Goal: Information Seeking & Learning: Find specific fact

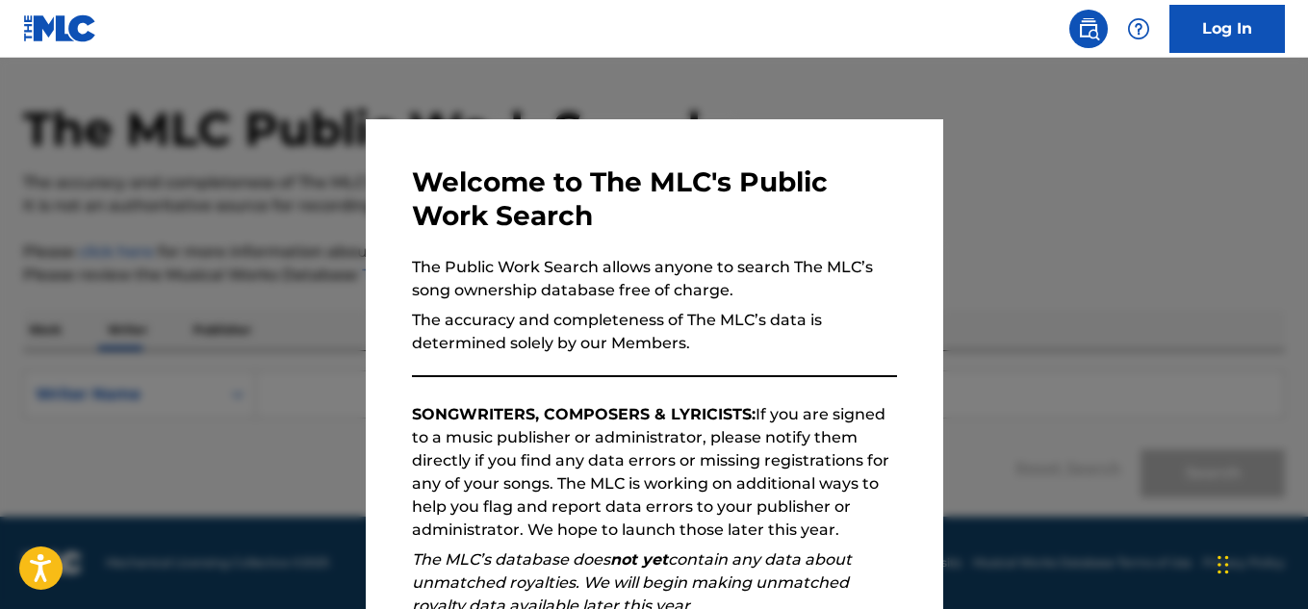
scroll to position [272, 0]
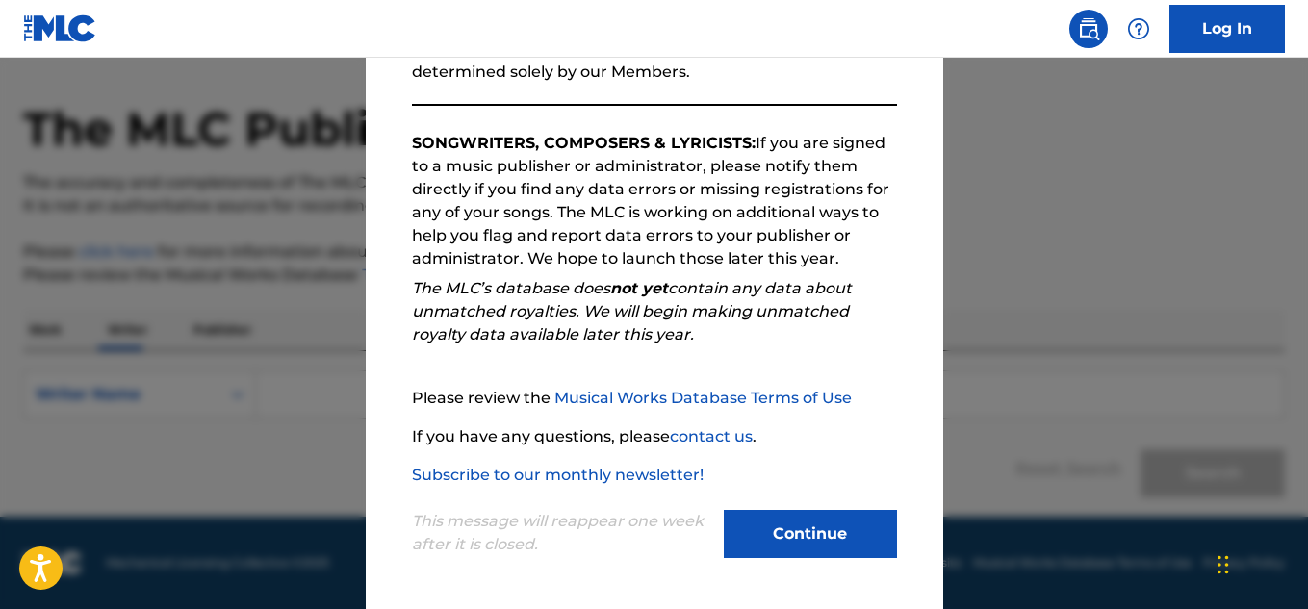
click at [796, 540] on button "Continue" at bounding box center [810, 534] width 173 height 48
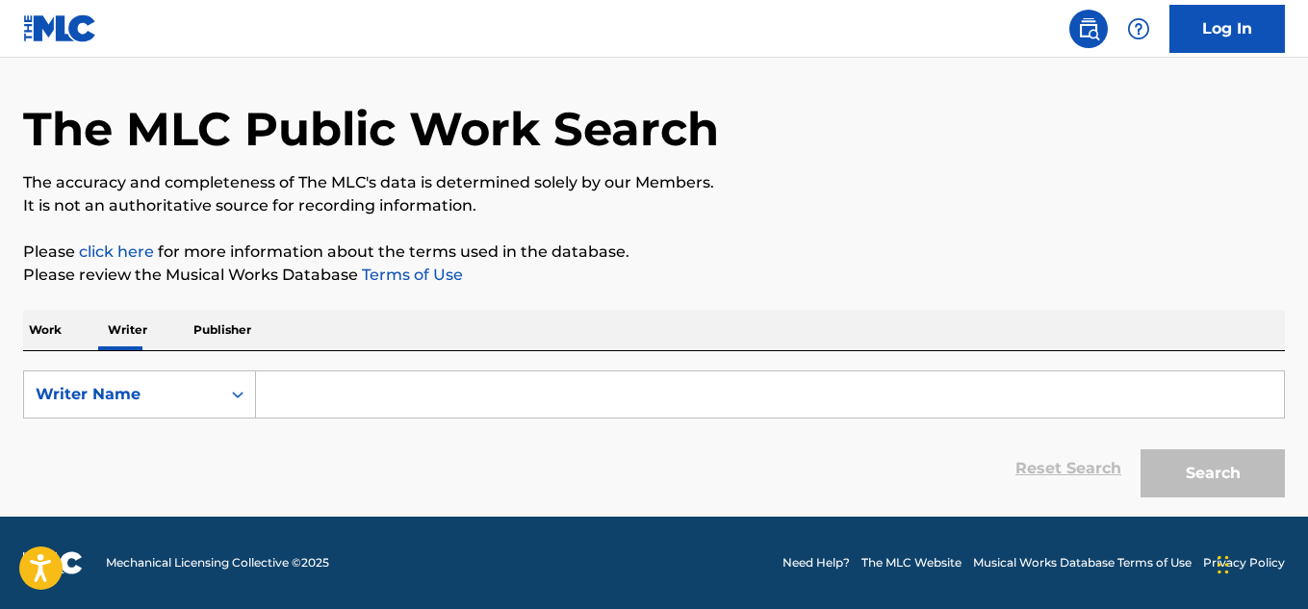
click at [552, 375] on input "Search Form" at bounding box center [770, 395] width 1028 height 46
paste input "JOSE CARLOS MORENO"
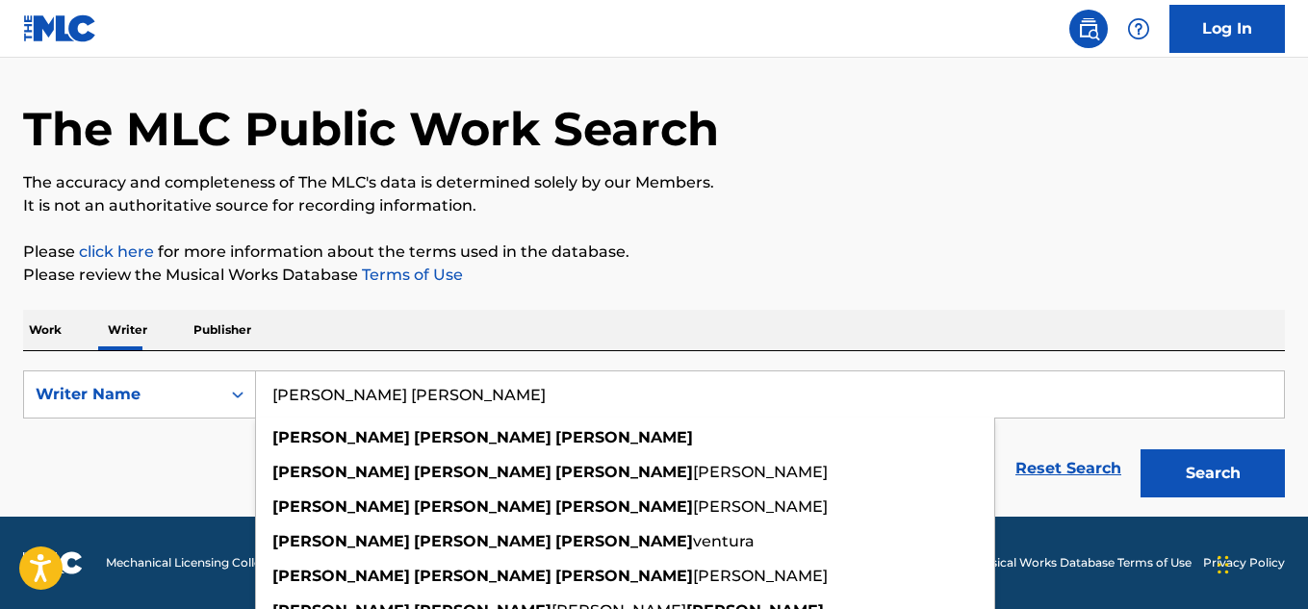
type input "JOSE CARLOS MORENO"
click at [1227, 480] on button "Search" at bounding box center [1213, 474] width 144 height 48
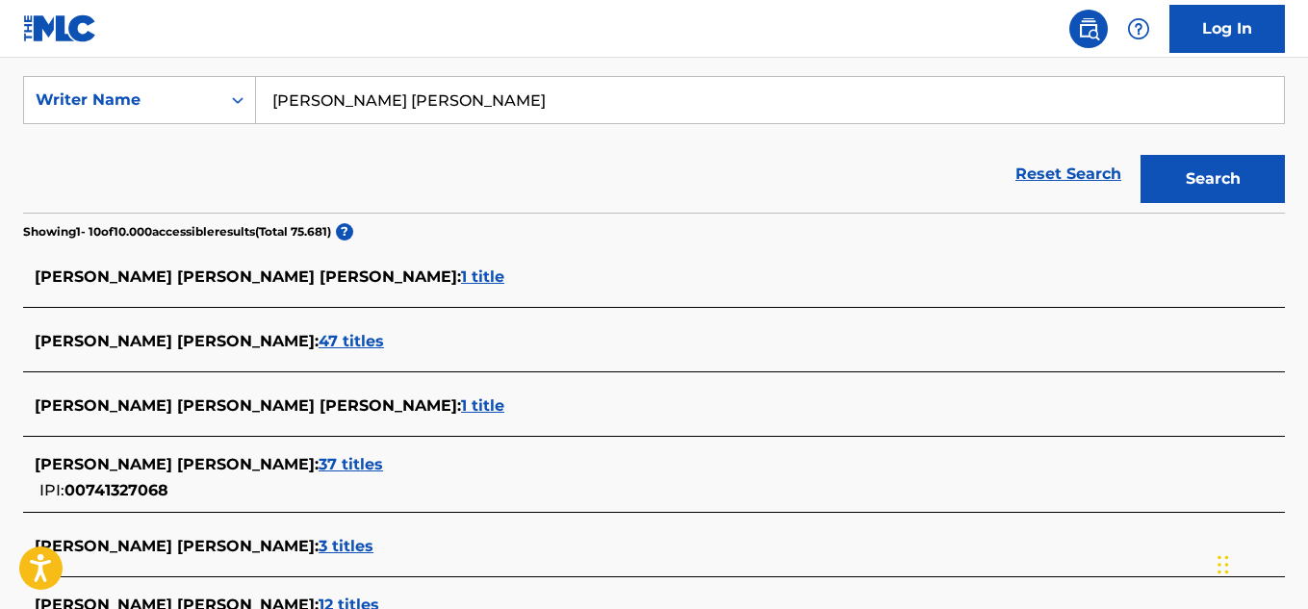
scroll to position [358, 0]
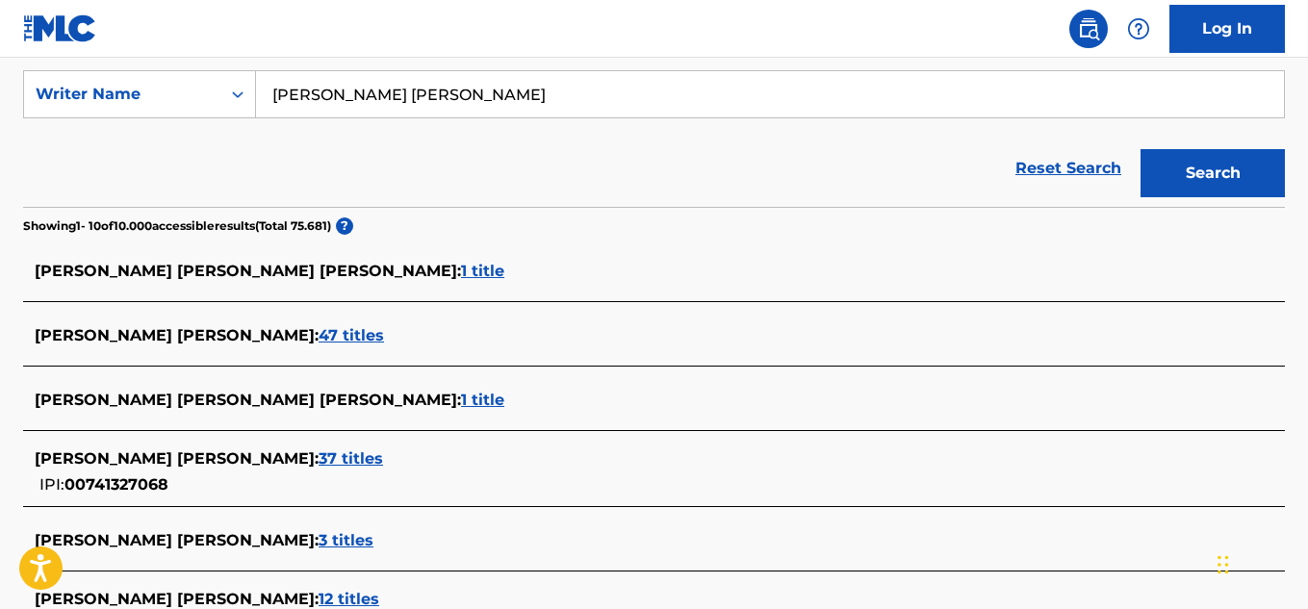
drag, startPoint x: 462, startPoint y: 109, endPoint x: 259, endPoint y: 110, distance: 203.2
click at [259, 110] on input "JOSE CARLOS MORENO" at bounding box center [770, 94] width 1028 height 46
click at [155, 337] on span "JOSE CARLOS MORENO :" at bounding box center [177, 335] width 284 height 18
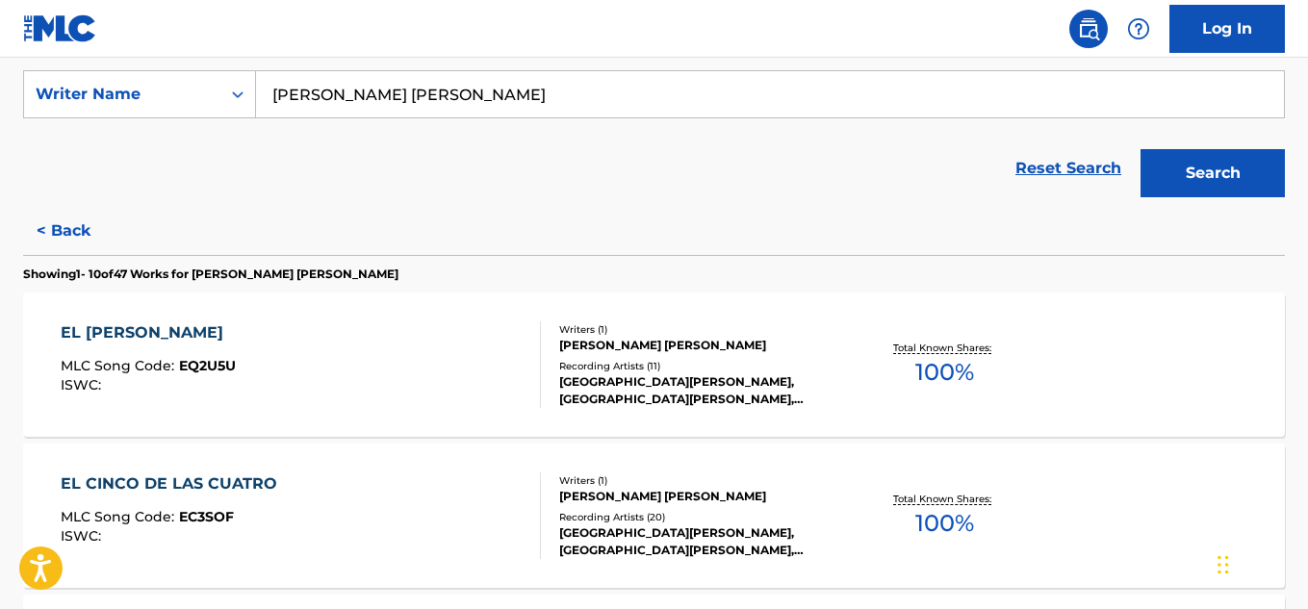
click at [943, 375] on span "100 %" at bounding box center [945, 372] width 59 height 35
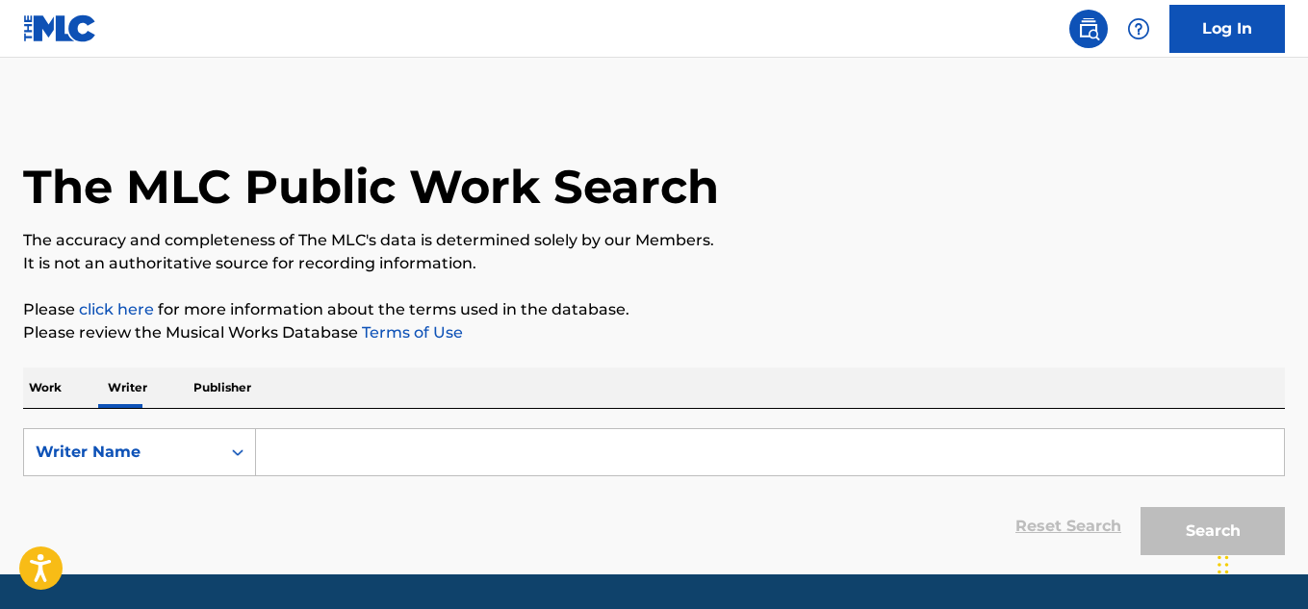
click at [375, 437] on input "Search Form" at bounding box center [770, 452] width 1028 height 46
paste input "[PERSON_NAME]"
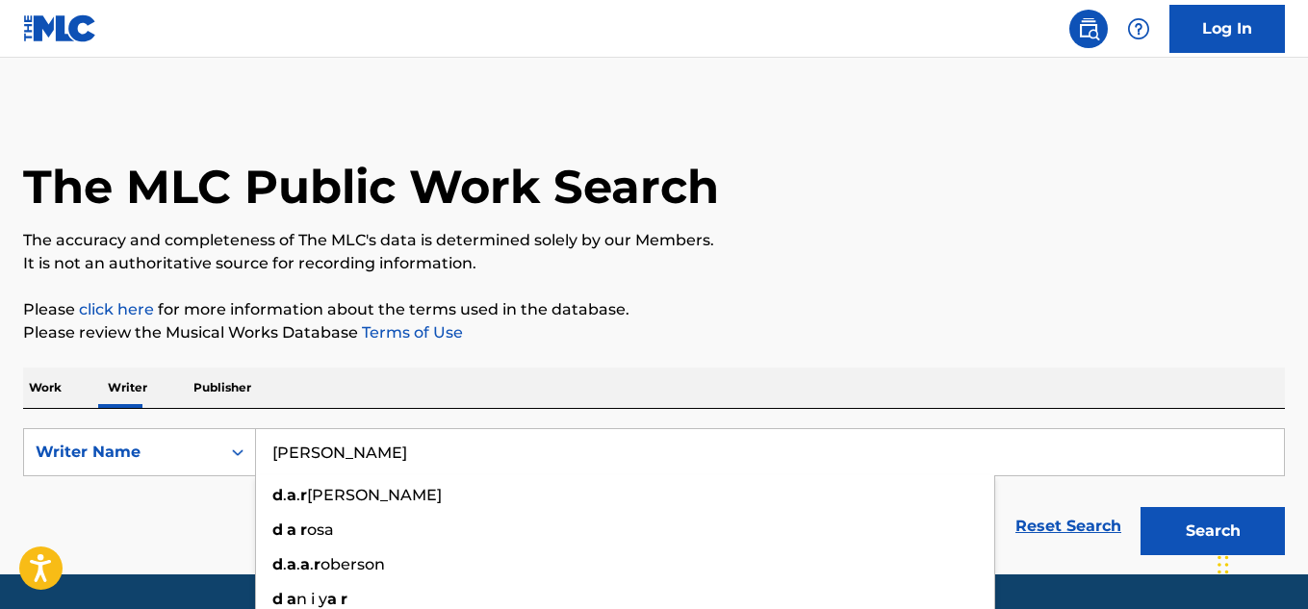
type input "[PERSON_NAME]"
click at [1141, 507] on button "Search" at bounding box center [1213, 531] width 144 height 48
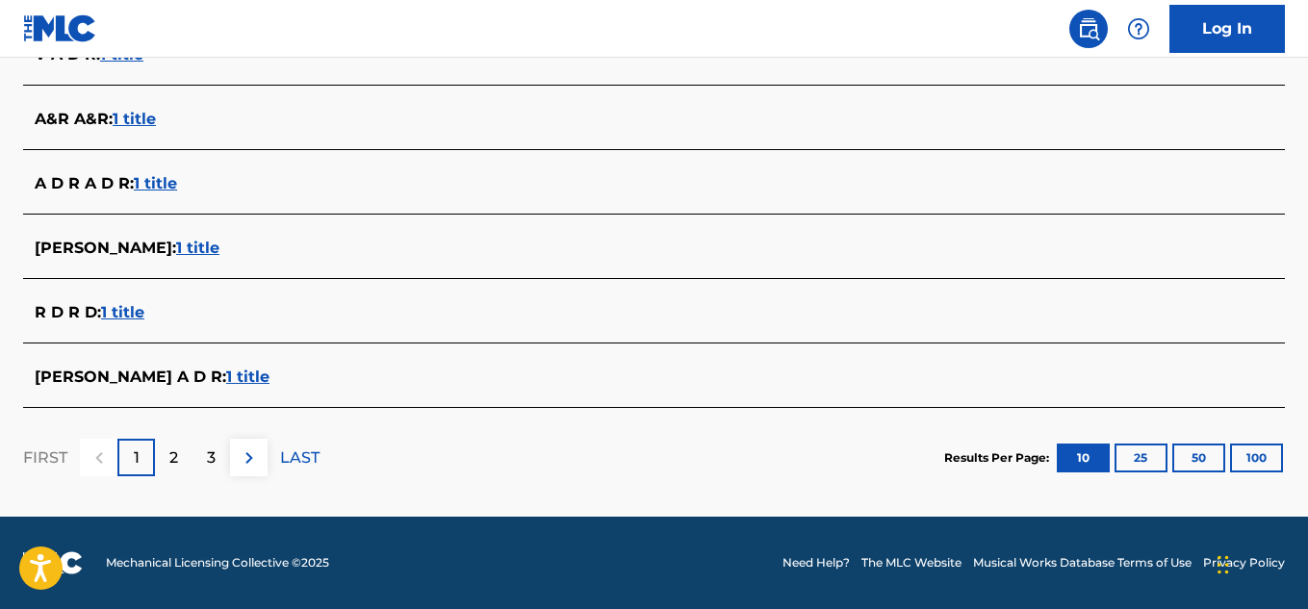
scroll to position [802, 0]
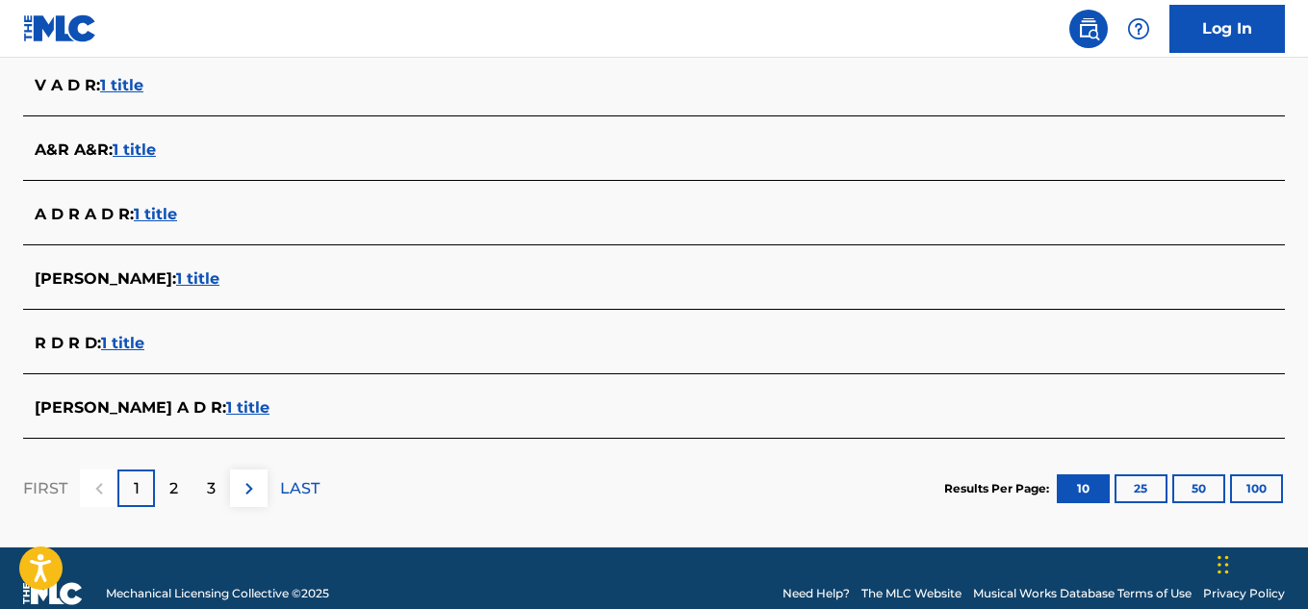
click at [1266, 489] on button "100" at bounding box center [1256, 489] width 53 height 29
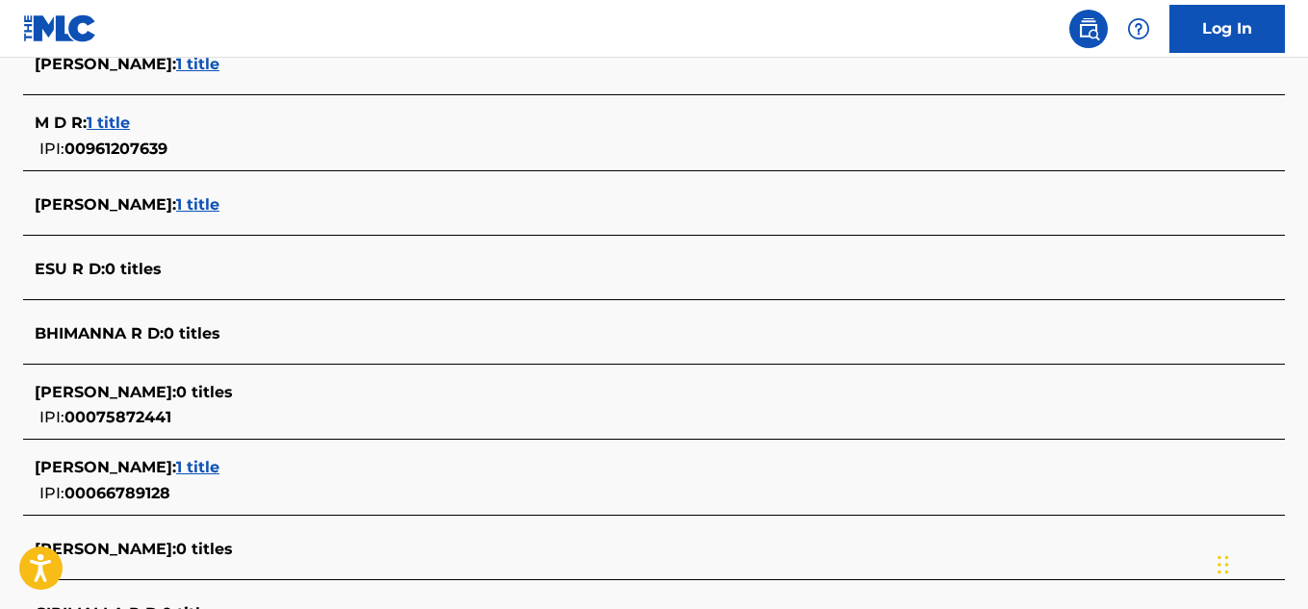
scroll to position [6717, 0]
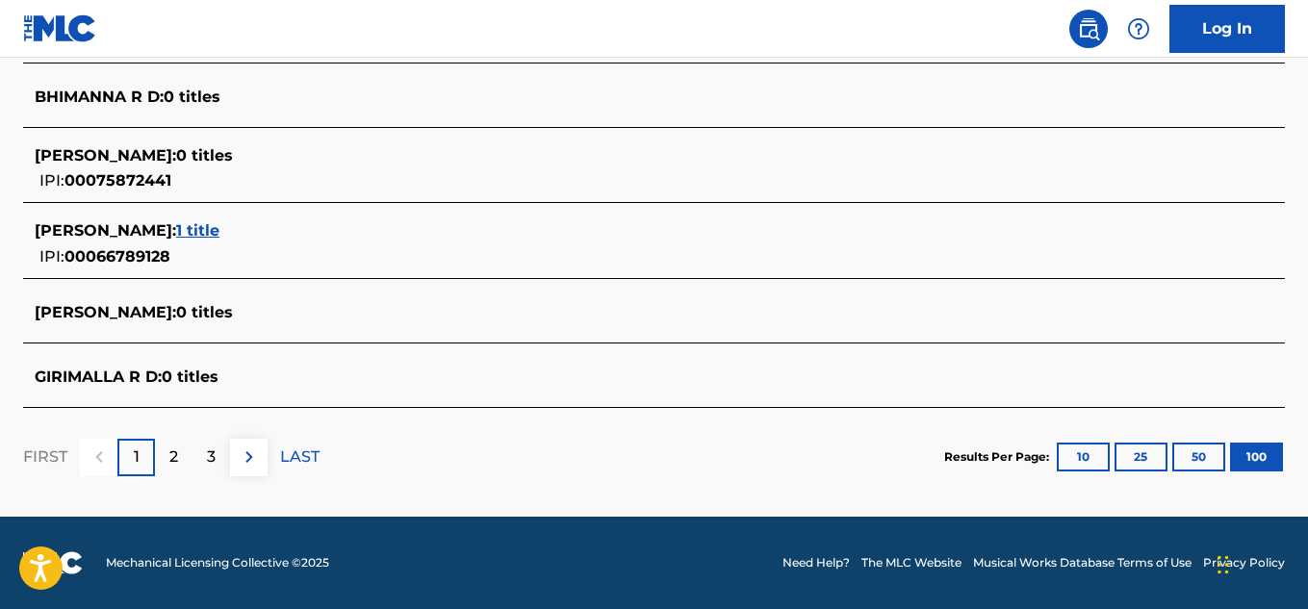
click at [169, 457] on p "2" at bounding box center [173, 457] width 9 height 23
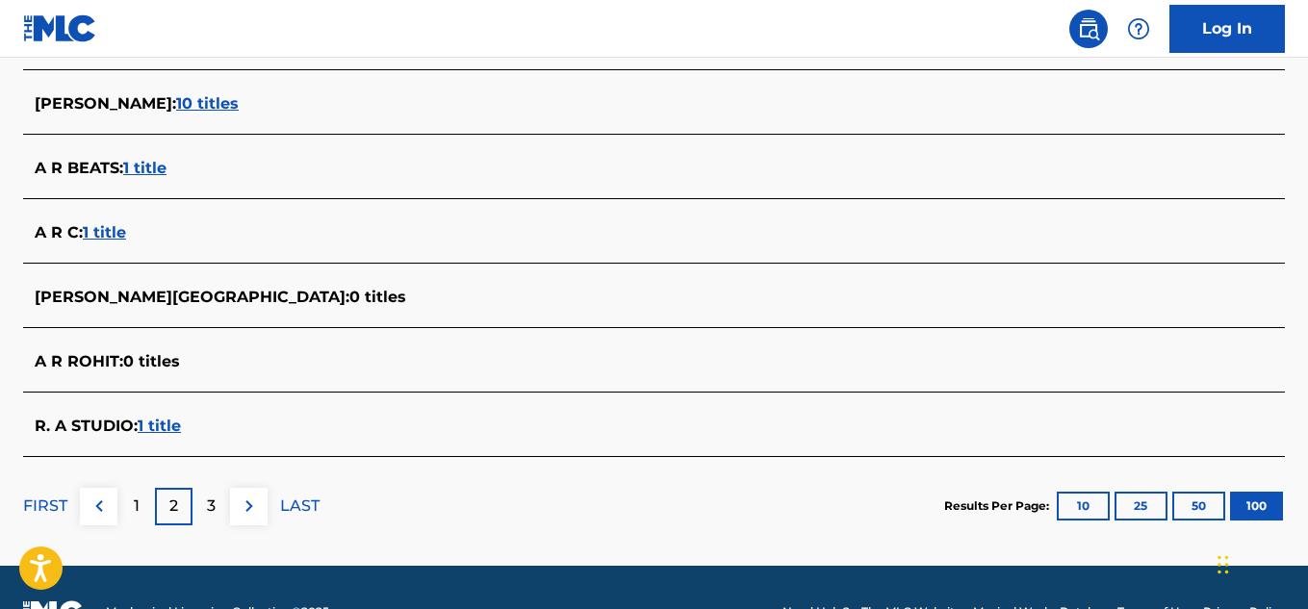
scroll to position [6783, 0]
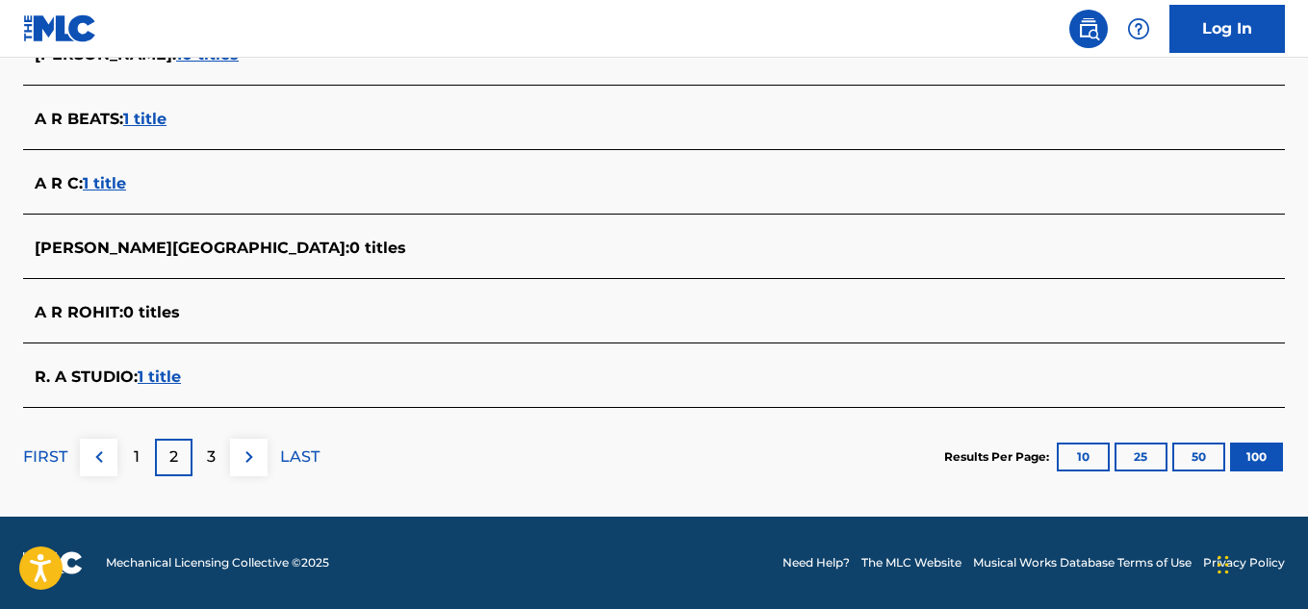
click at [213, 455] on p "3" at bounding box center [211, 457] width 9 height 23
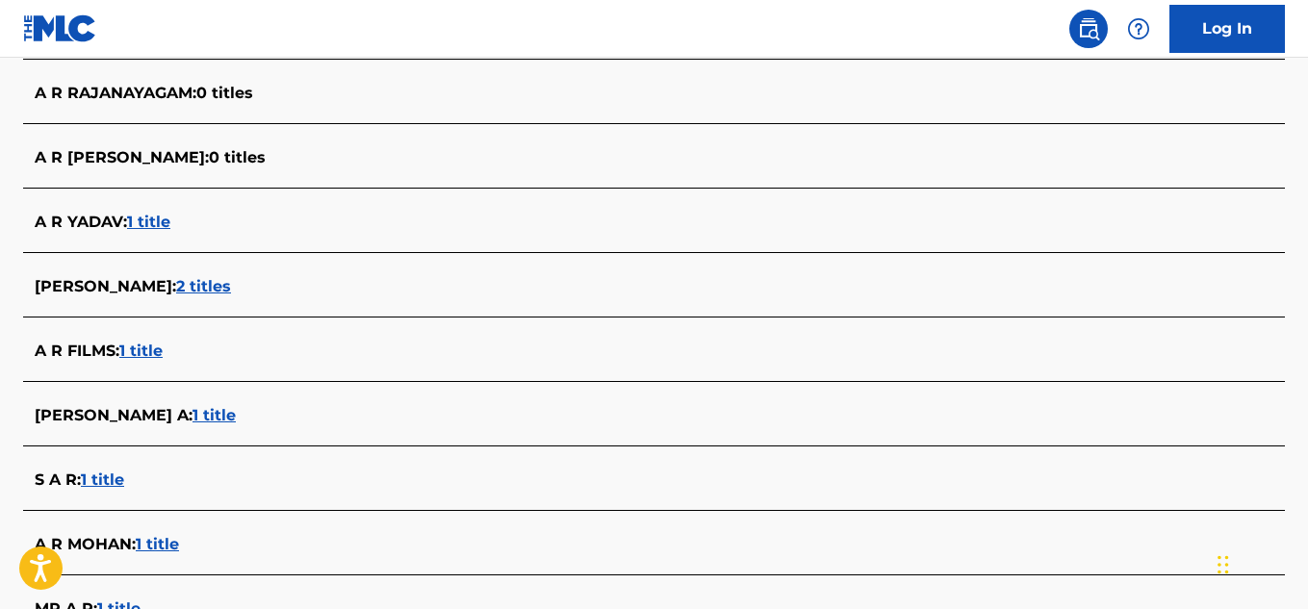
scroll to position [6672, 0]
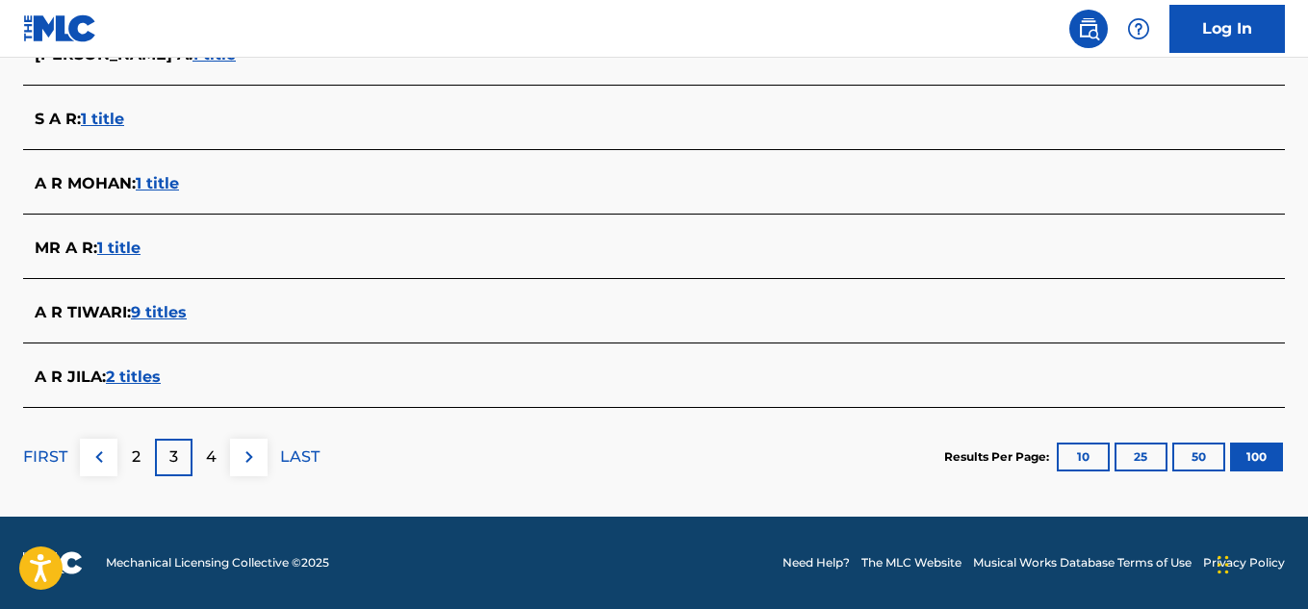
click at [215, 455] on p "4" at bounding box center [211, 457] width 11 height 23
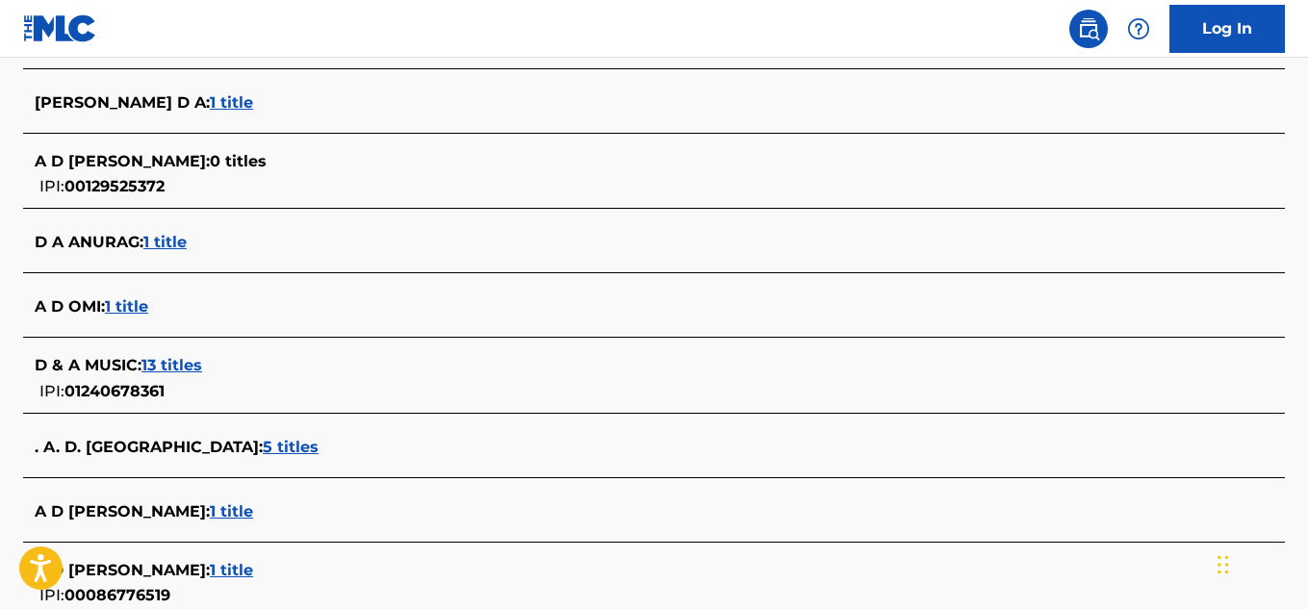
scroll to position [6749, 0]
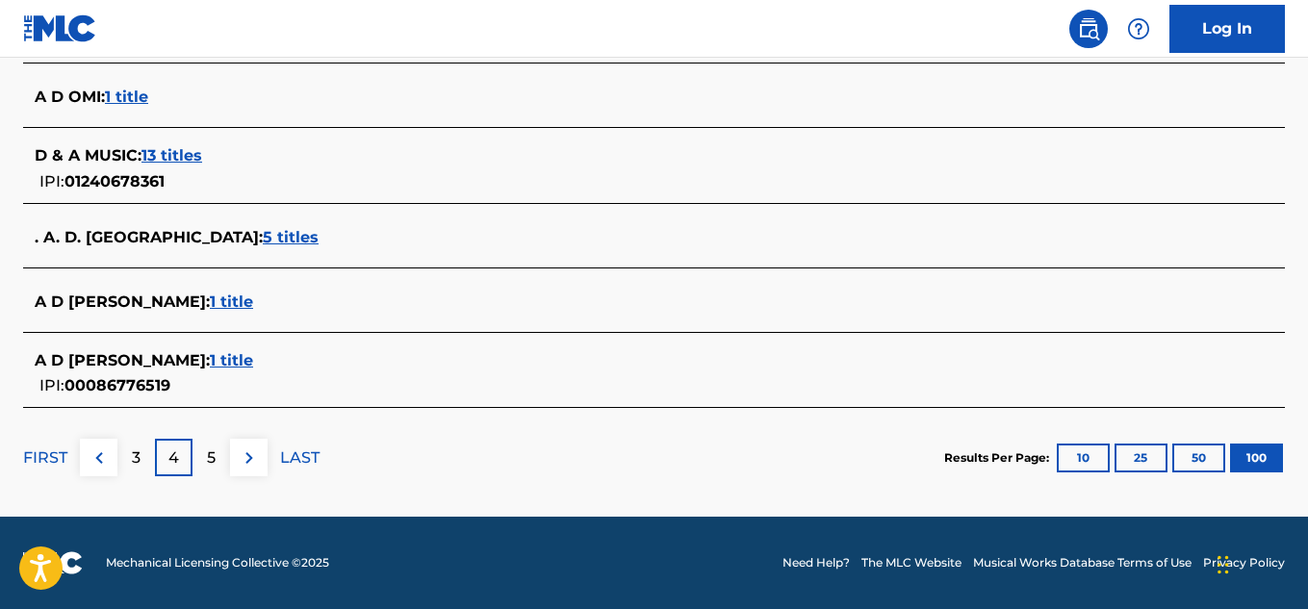
click at [293, 454] on p "LAST" at bounding box center [299, 458] width 39 height 23
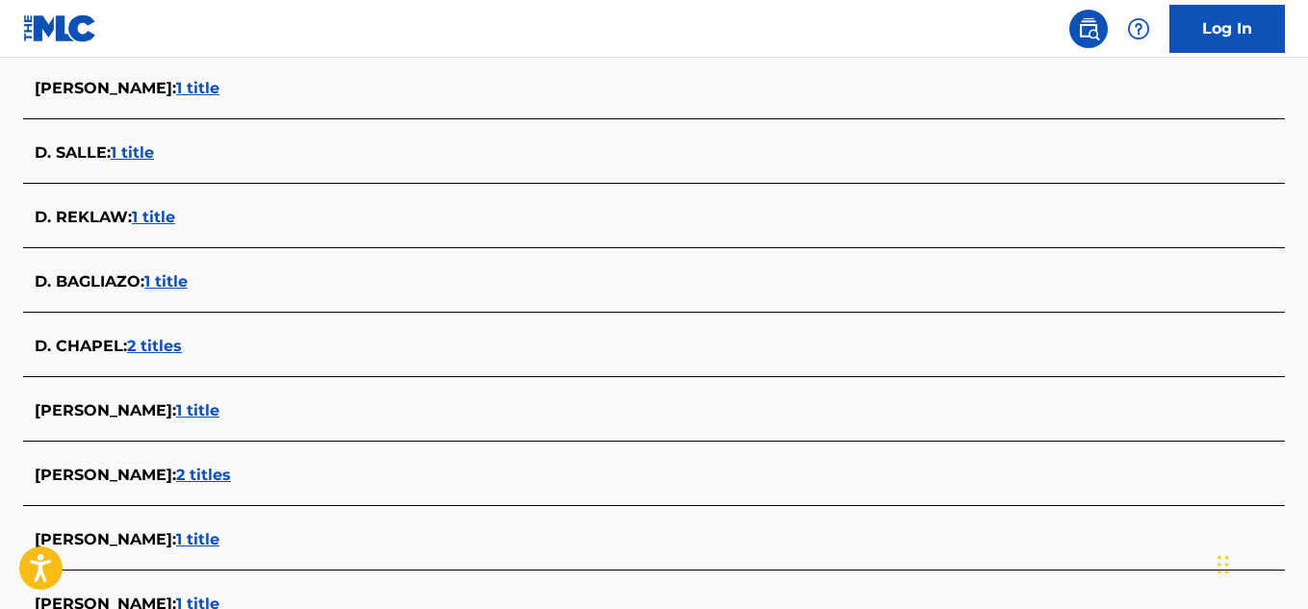
scroll to position [0, 0]
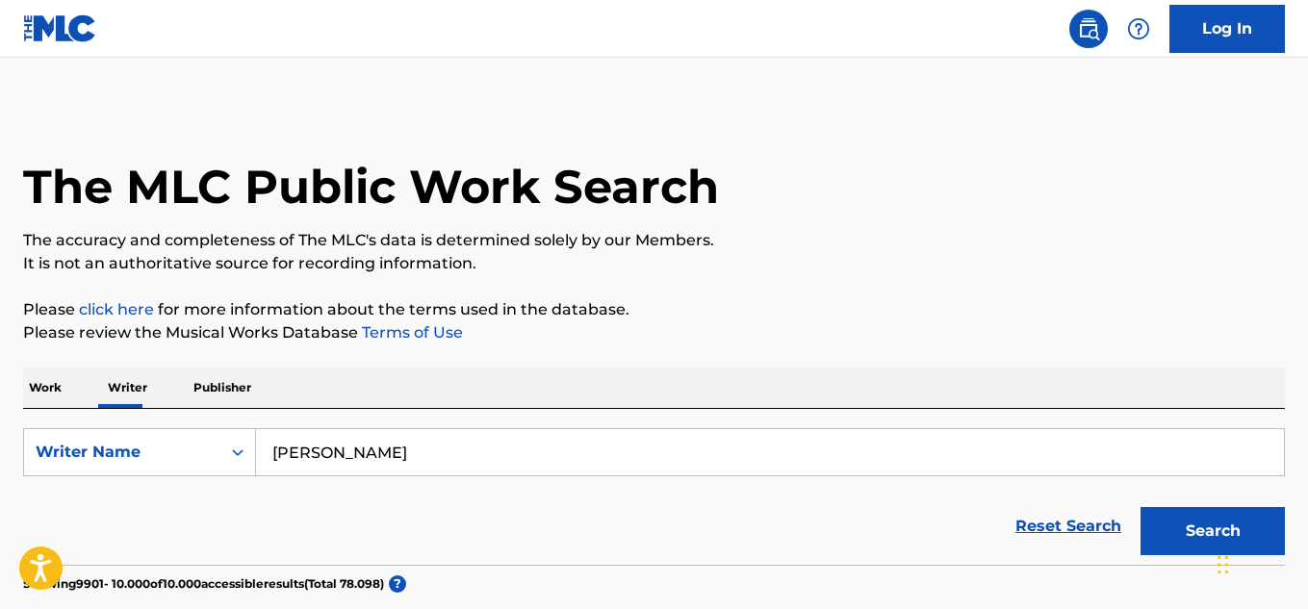
click at [405, 450] on input "[PERSON_NAME]" at bounding box center [770, 452] width 1028 height 46
click at [477, 453] on input "[PERSON_NAME]" at bounding box center [770, 452] width 1028 height 46
drag, startPoint x: 464, startPoint y: 456, endPoint x: 237, endPoint y: 469, distance: 227.6
click at [237, 469] on div "SearchWithCriteria1961d65c-ed1a-4f71-989d-dea26a6bf1d4 Writer Name [PERSON_NAME]" at bounding box center [654, 452] width 1262 height 48
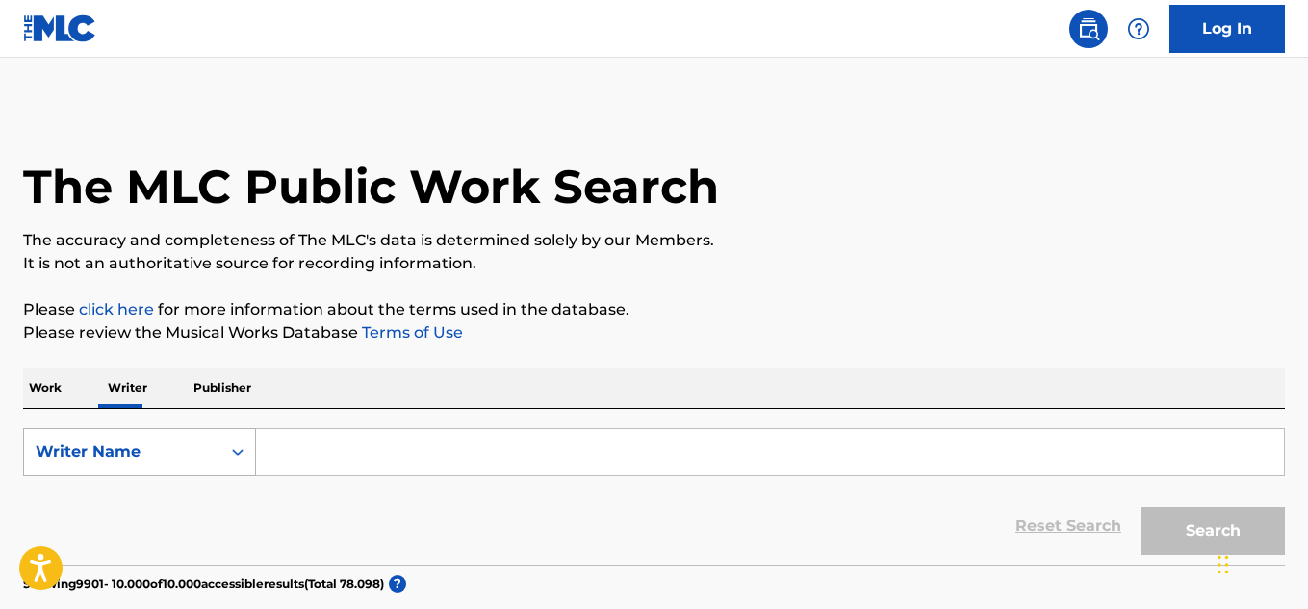
paste input "[PERSON_NAME]"
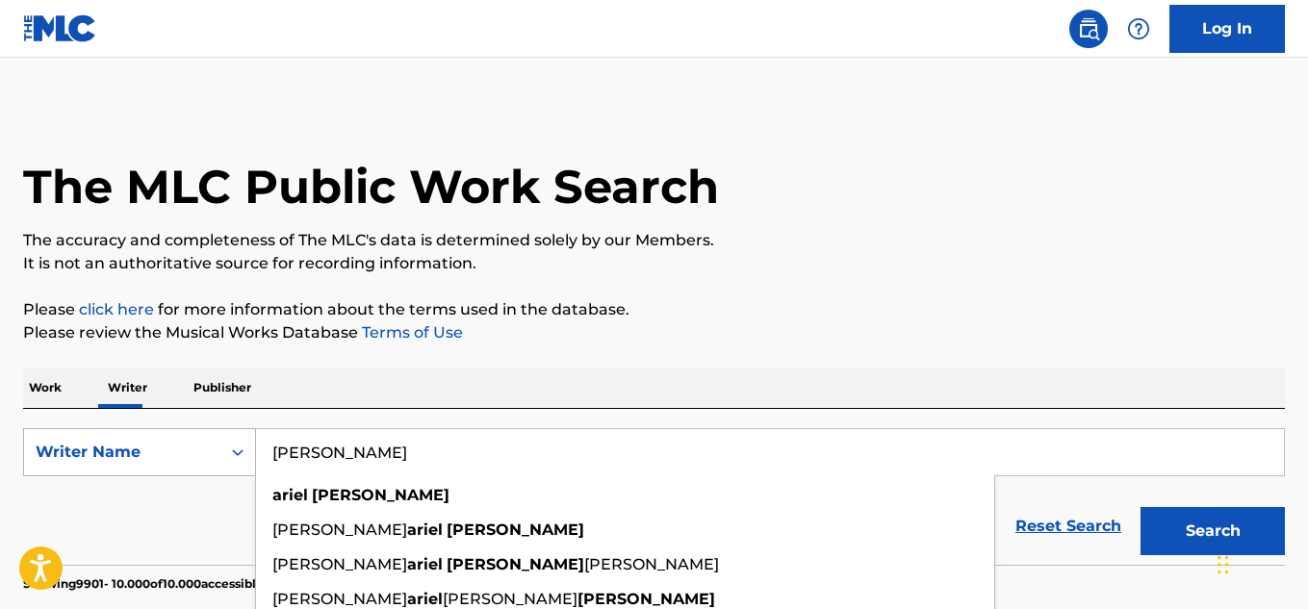
type input "[PERSON_NAME]"
click at [1141, 507] on button "Search" at bounding box center [1213, 531] width 144 height 48
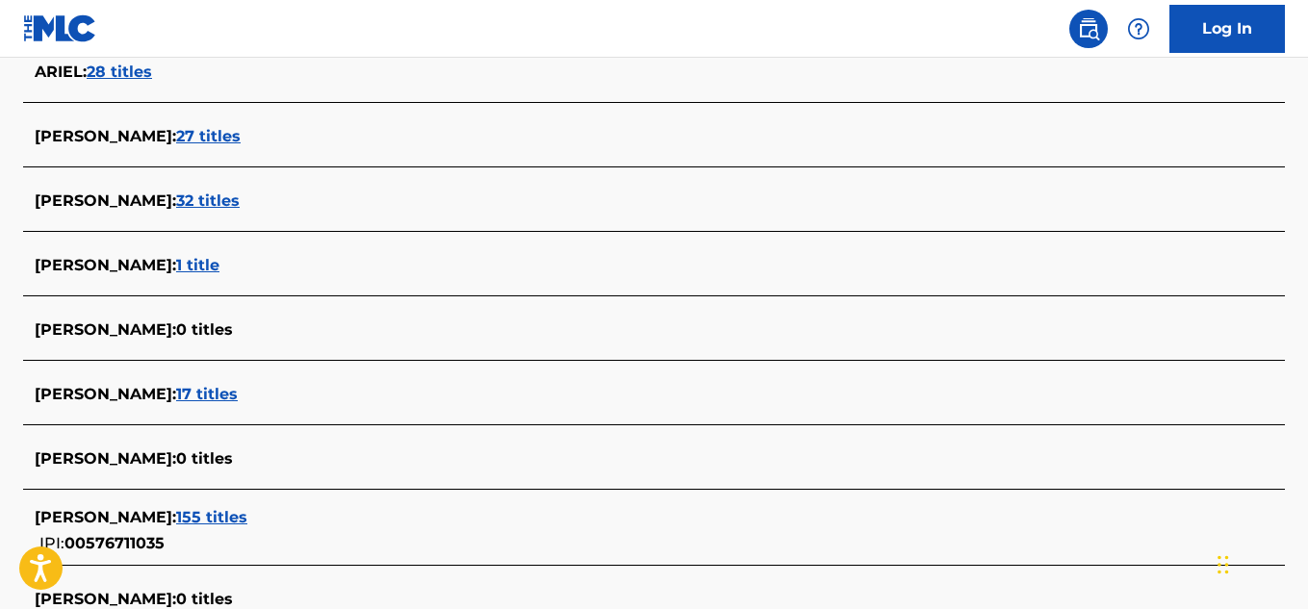
scroll to position [5639, 0]
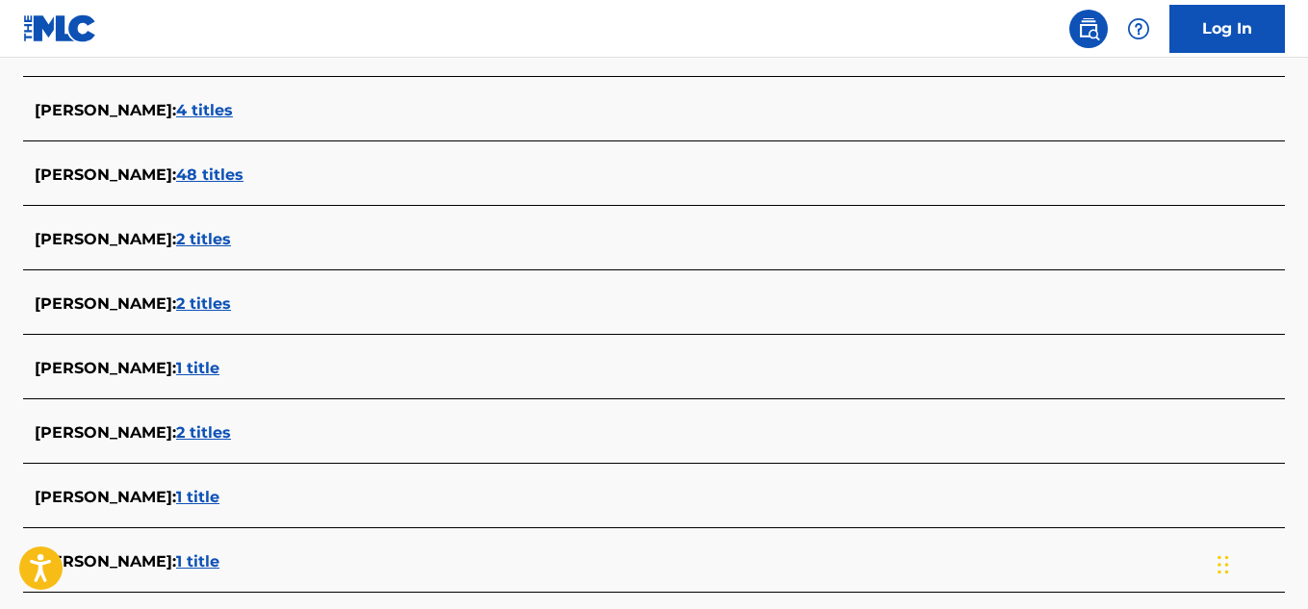
click at [131, 305] on span "[PERSON_NAME] :" at bounding box center [106, 304] width 142 height 18
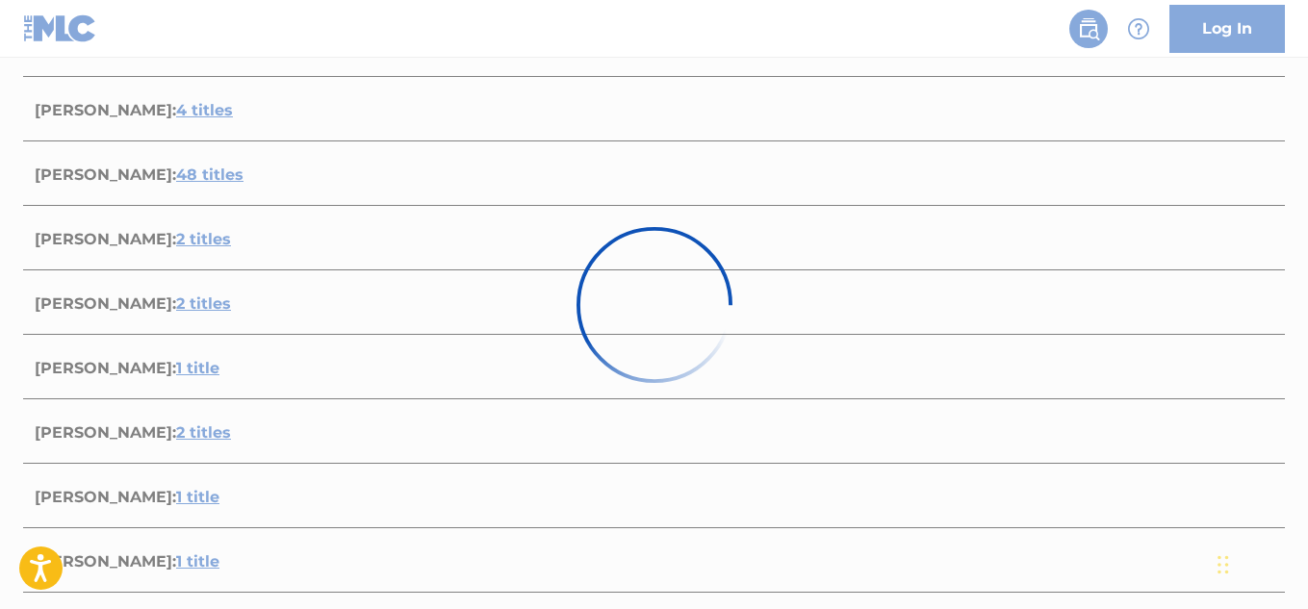
scroll to position [530, 0]
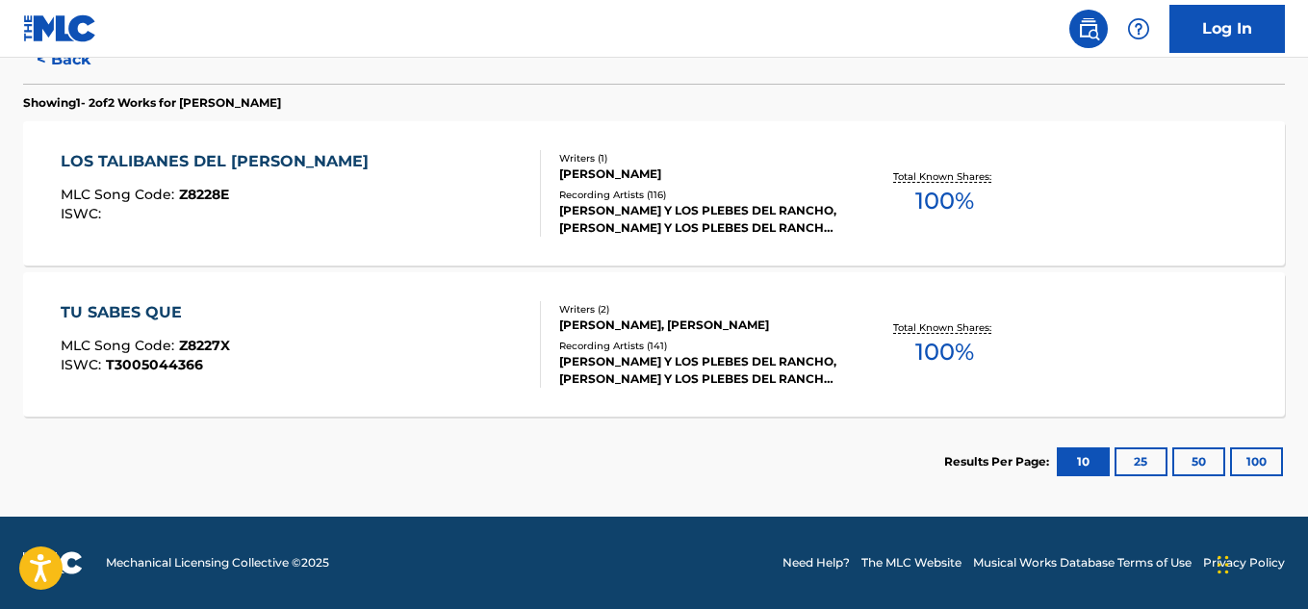
click at [953, 197] on span "100 %" at bounding box center [945, 201] width 59 height 35
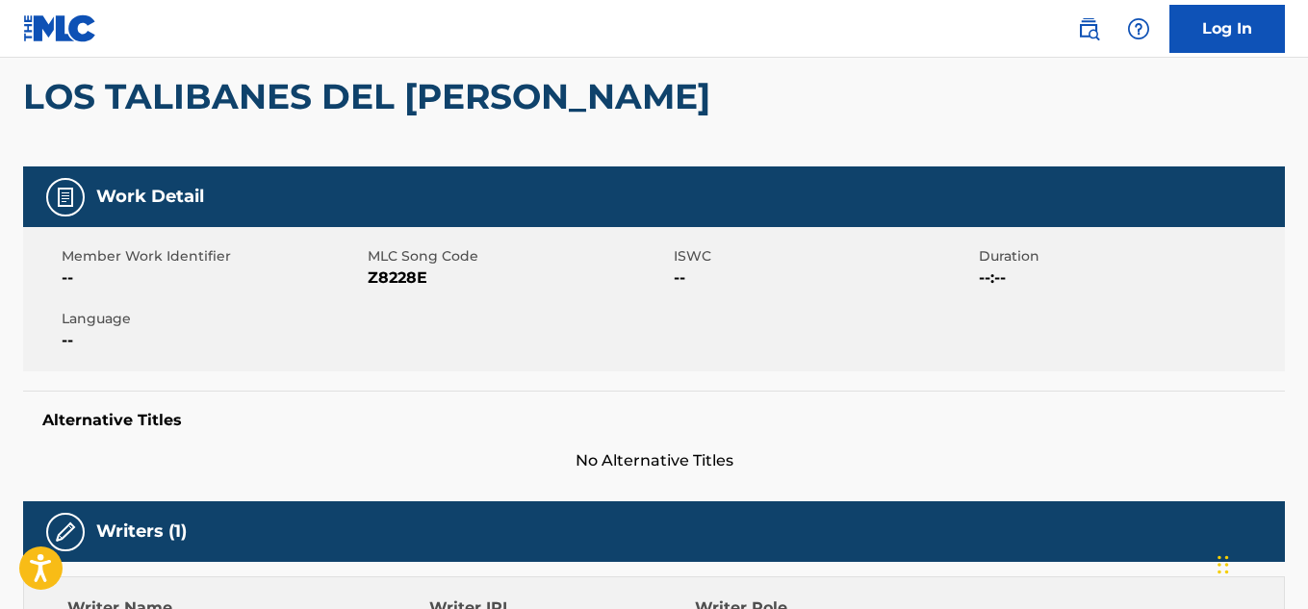
scroll to position [177, 0]
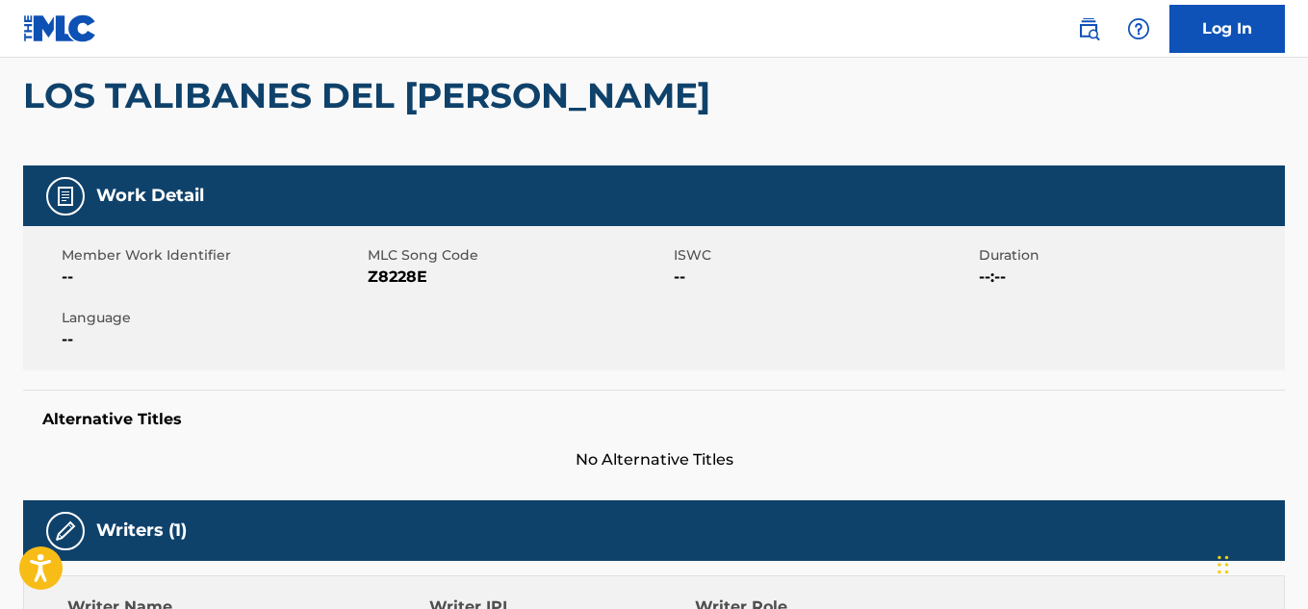
click at [507, 188] on div "Work Detail" at bounding box center [654, 196] width 1262 height 61
